Goal: Transaction & Acquisition: Book appointment/travel/reservation

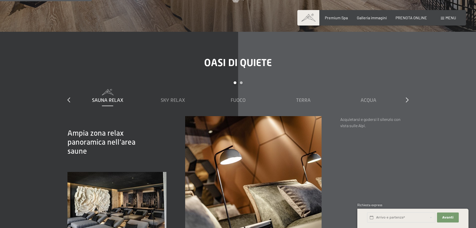
scroll to position [725, 0]
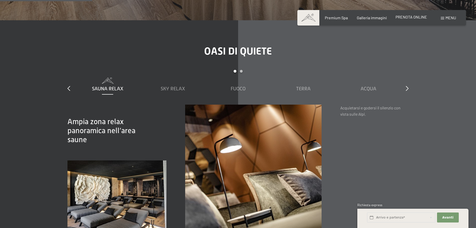
click at [404, 18] on span "PRENOTA ONLINE" at bounding box center [412, 17] width 32 height 5
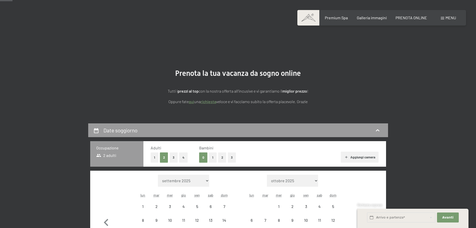
scroll to position [100, 0]
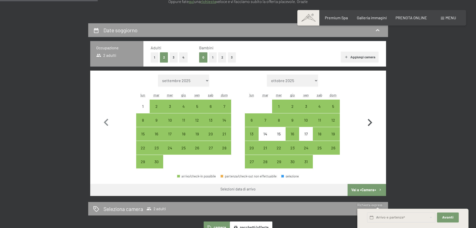
click at [370, 121] on icon "button" at bounding box center [370, 122] width 5 height 7
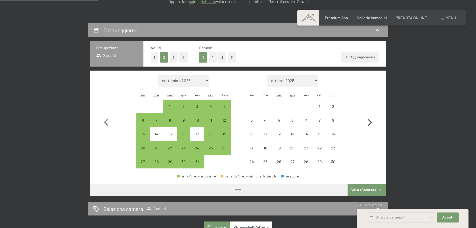
click at [370, 121] on icon "button" at bounding box center [370, 122] width 5 height 7
select select "[DATE]"
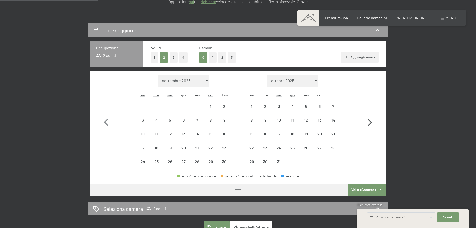
click at [370, 121] on icon "button" at bounding box center [370, 122] width 5 height 7
select select "[DATE]"
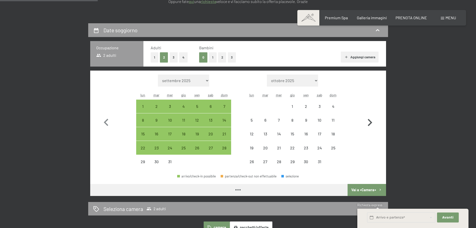
select select "[DATE]"
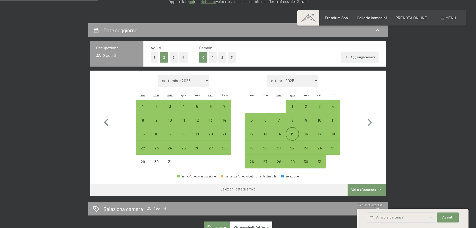
click at [296, 132] on div "15" at bounding box center [292, 138] width 13 height 13
select select "[DATE]"
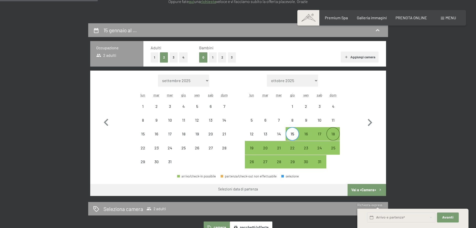
click at [331, 131] on div "18" at bounding box center [333, 134] width 13 height 13
select select "[DATE]"
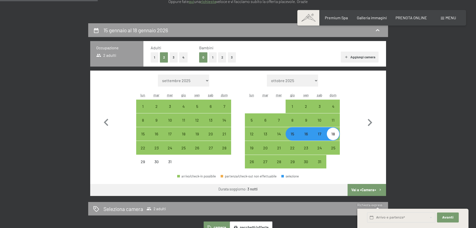
click at [368, 186] on button "Vai a «Camera»" at bounding box center [367, 190] width 38 height 12
select select "[DATE]"
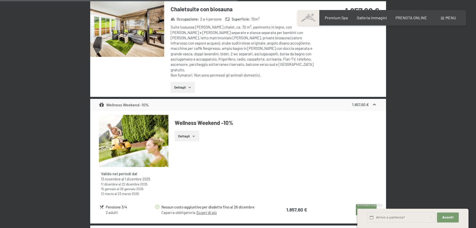
scroll to position [1149, 0]
